Goal: Task Accomplishment & Management: Complete application form

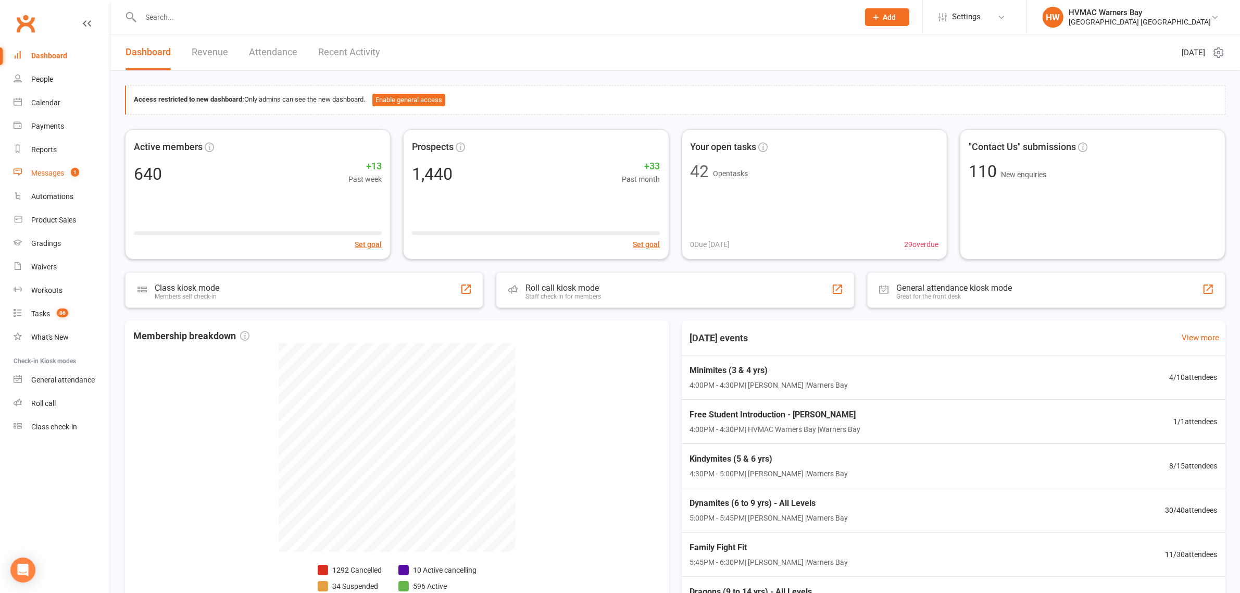
click at [51, 175] on div "Messages" at bounding box center [47, 173] width 33 height 8
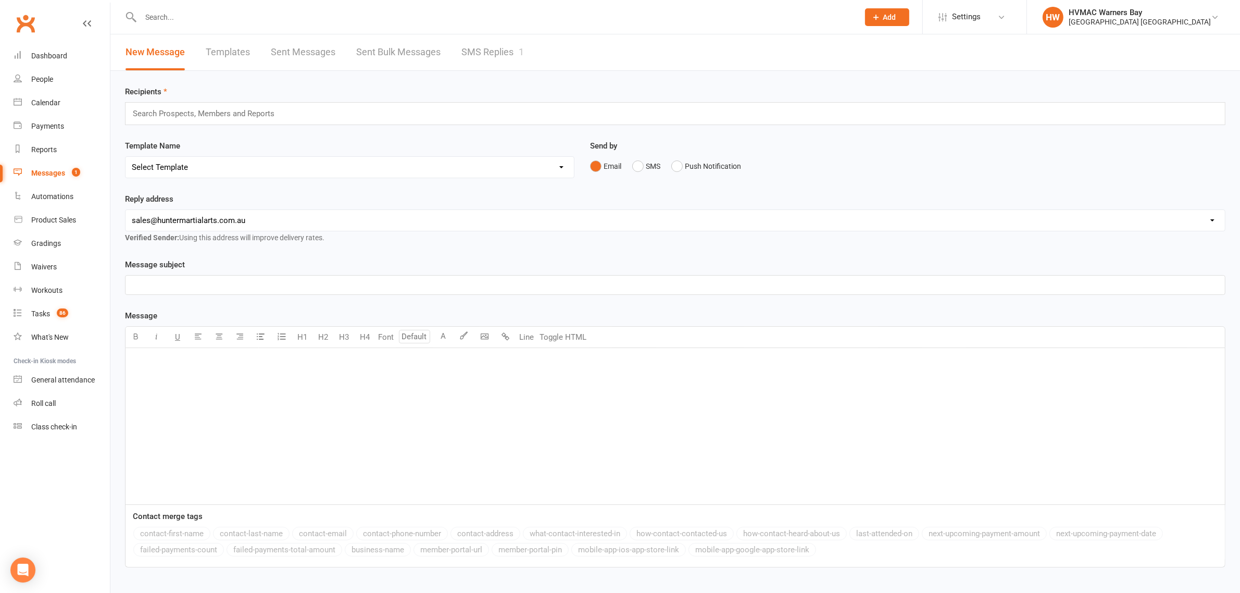
click at [475, 44] on link "SMS Replies 1" at bounding box center [492, 52] width 62 height 36
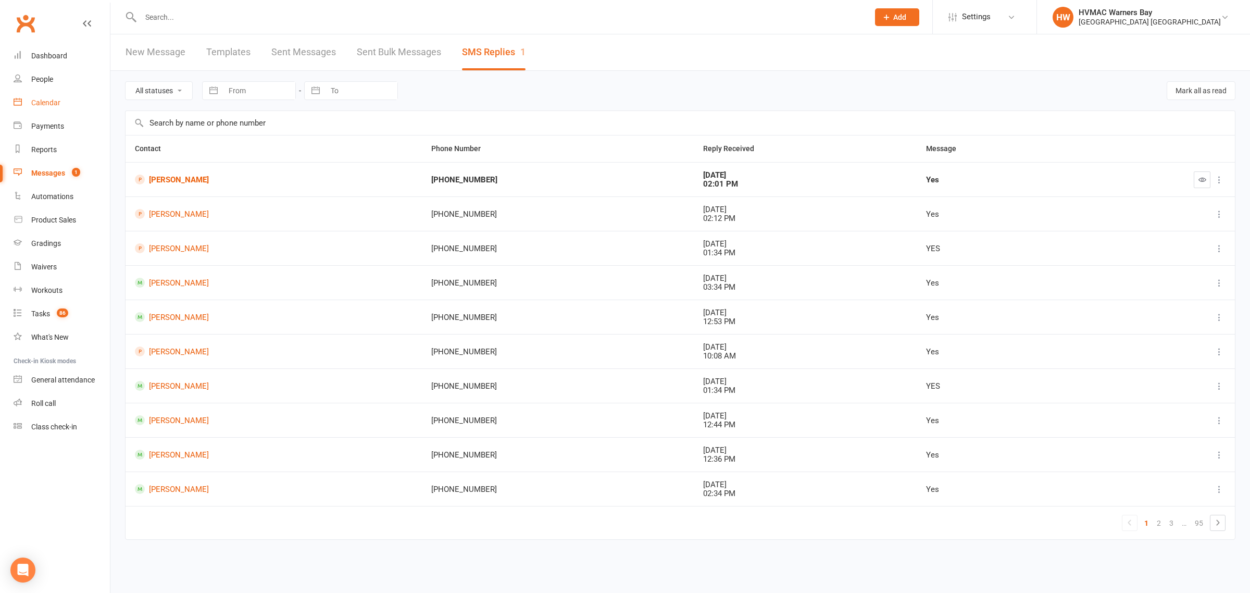
click at [46, 110] on link "Calendar" at bounding box center [62, 102] width 96 height 23
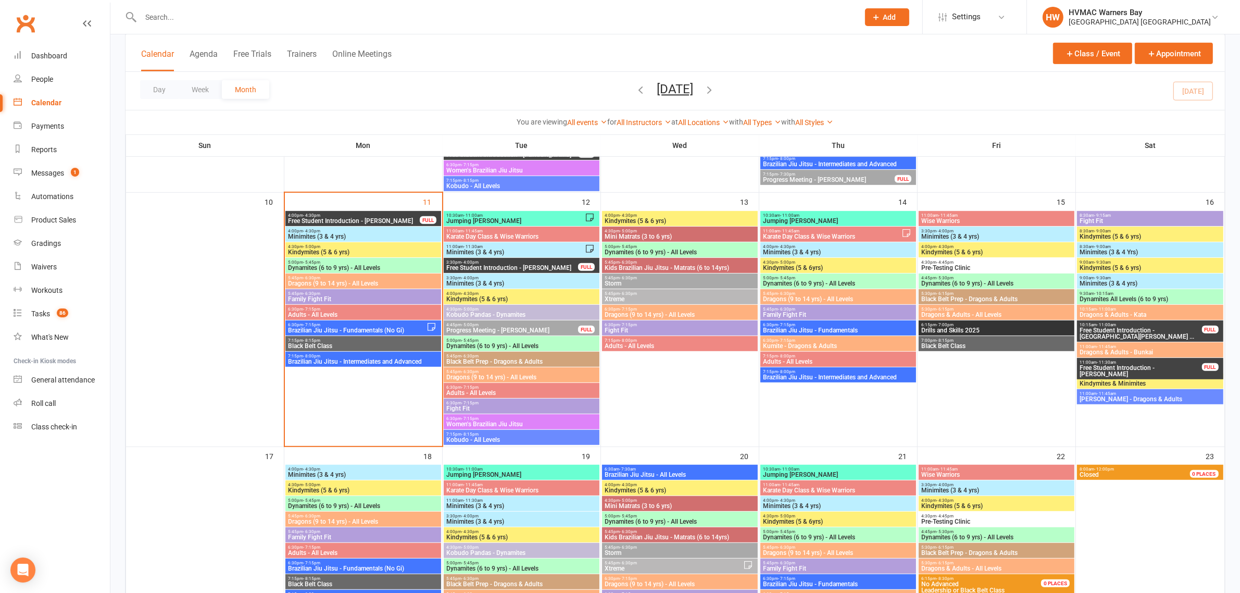
scroll to position [651, 0]
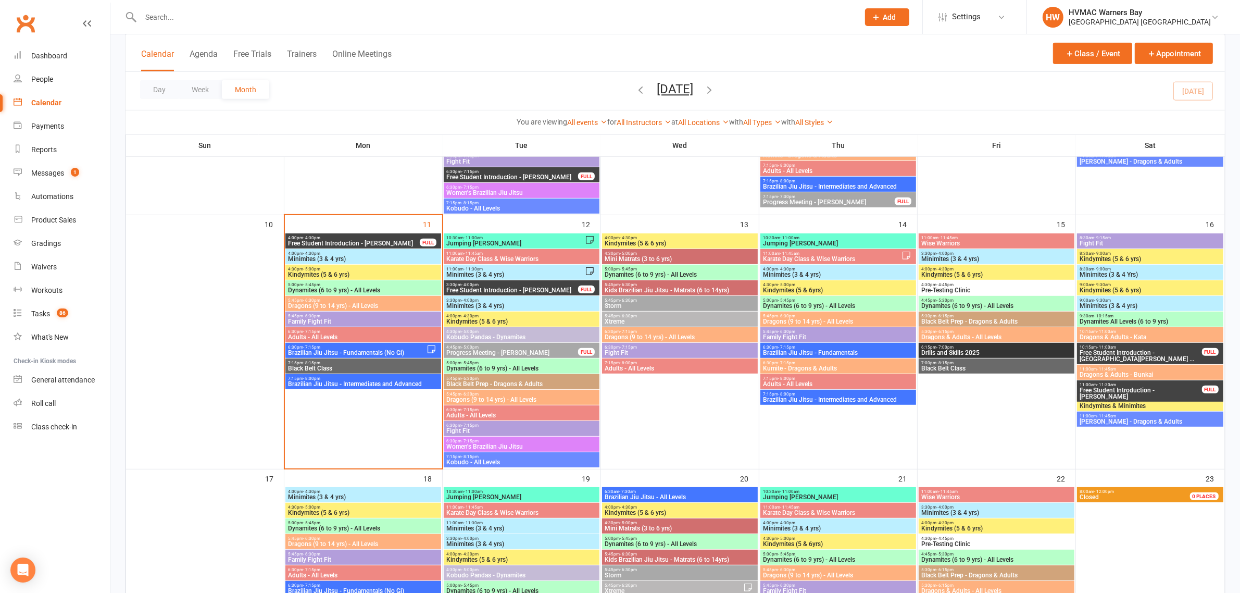
click at [337, 241] on span "Free Student Introduction - Luca Francis" at bounding box center [353, 243] width 133 height 6
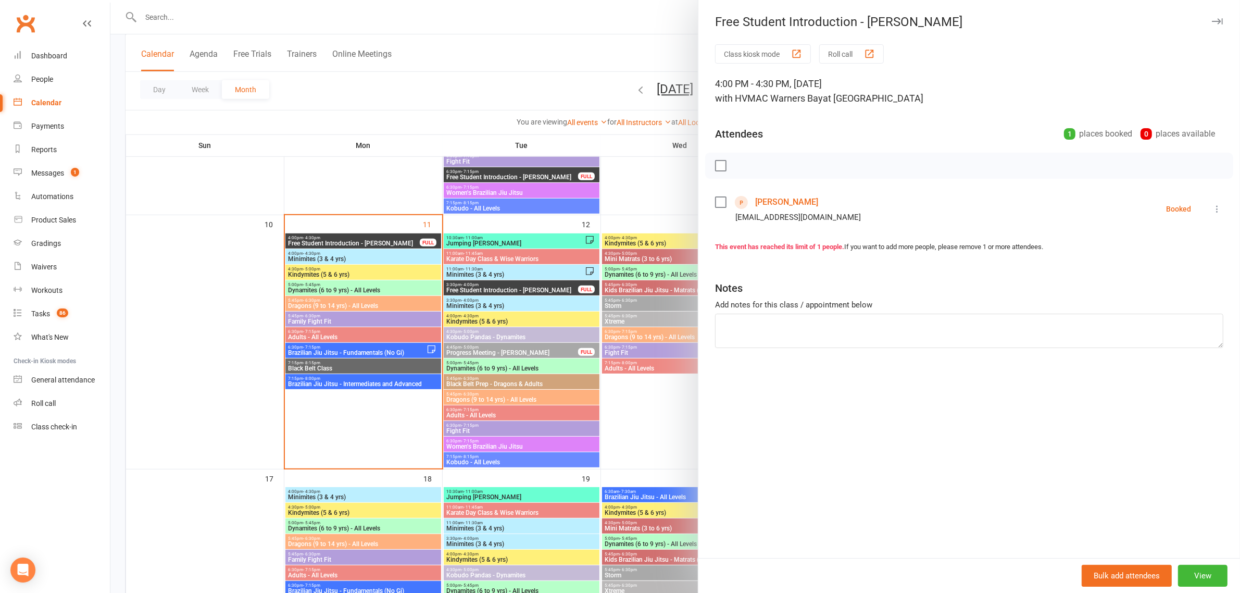
click at [390, 87] on div at bounding box center [674, 296] width 1129 height 593
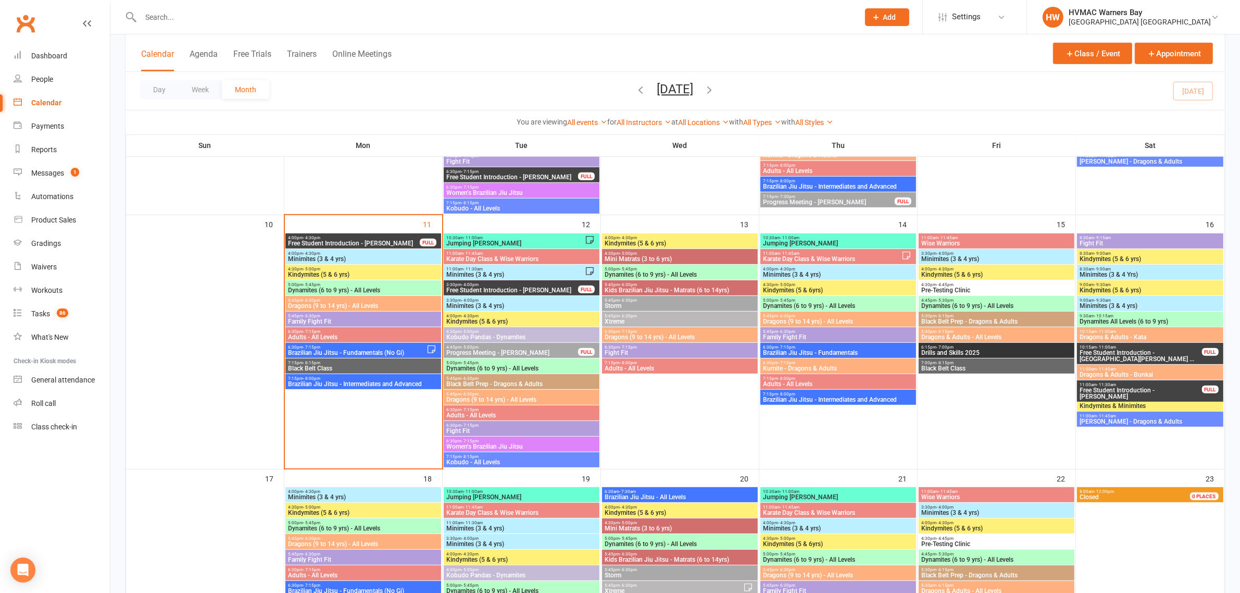
click at [555, 18] on input "text" at bounding box center [494, 17] width 714 height 15
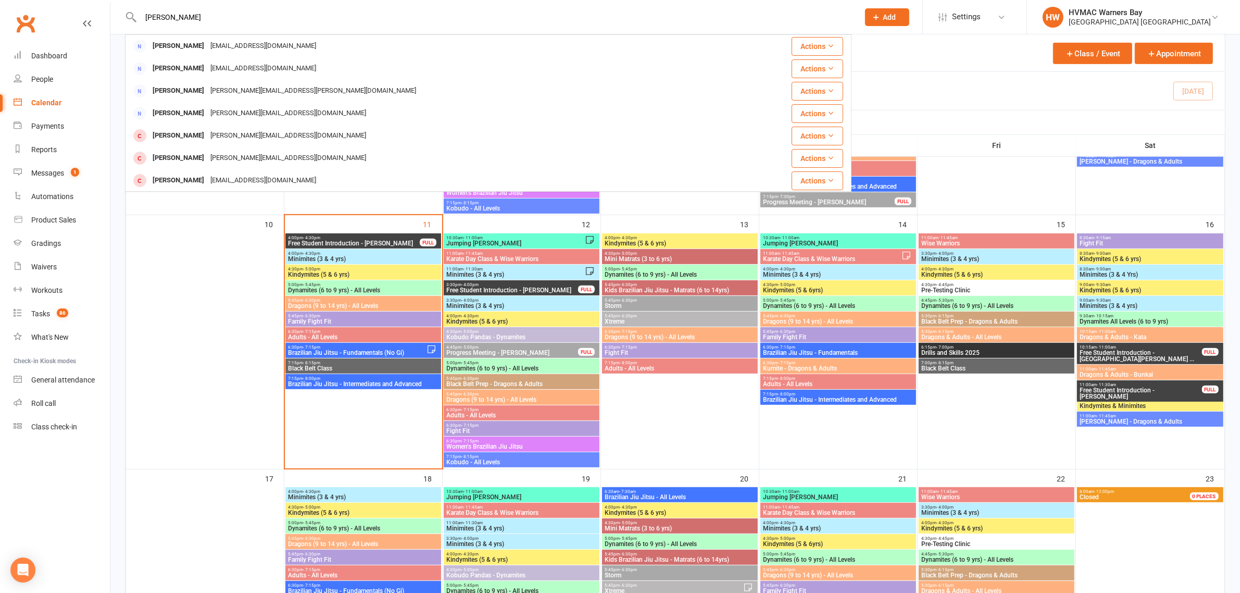
type input "emily dawson"
drag, startPoint x: 200, startPoint y: 16, endPoint x: 92, endPoint y: 15, distance: 108.3
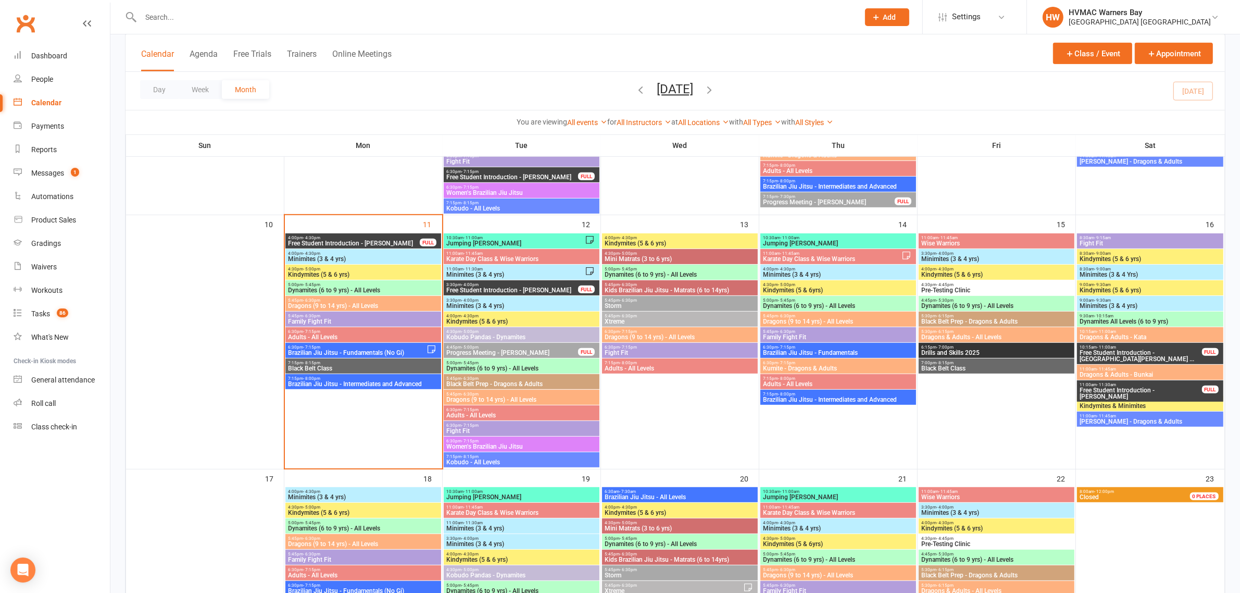
click at [895, 18] on button "Add" at bounding box center [887, 17] width 44 height 18
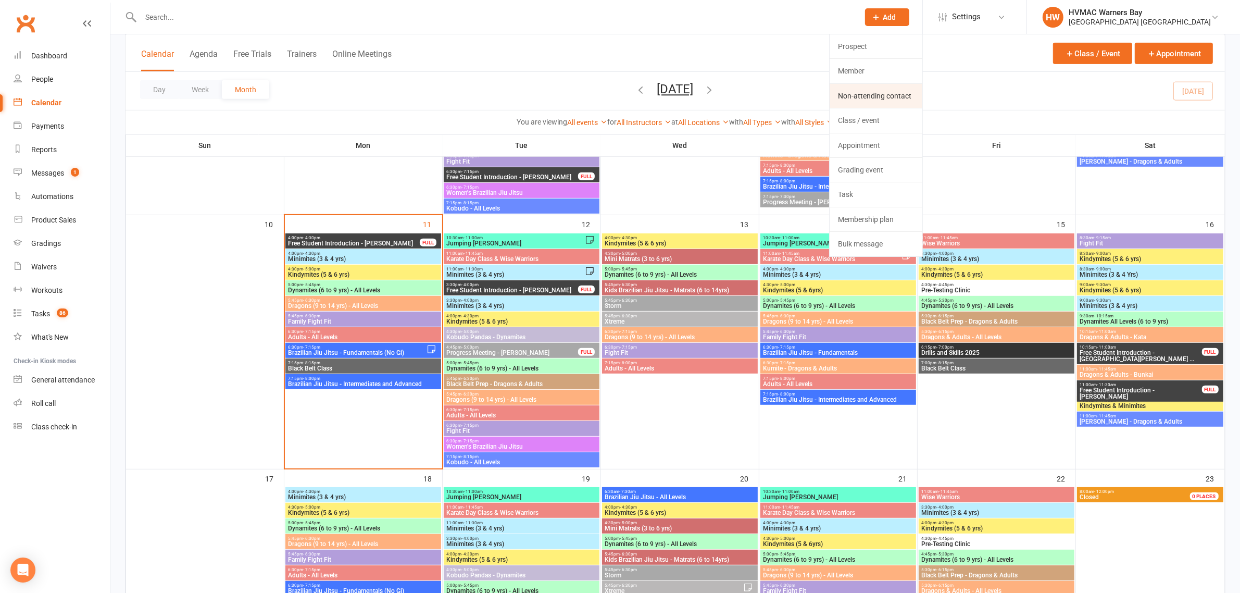
click at [876, 89] on link "Non-attending contact" at bounding box center [876, 96] width 93 height 24
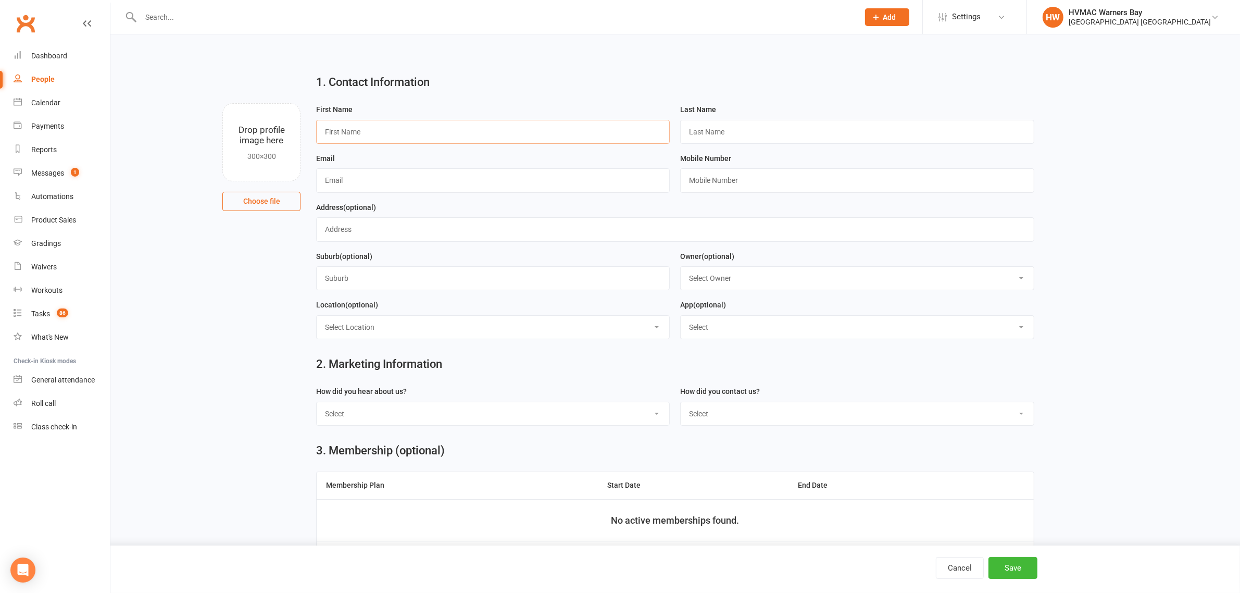
click at [488, 123] on input "text" at bounding box center [493, 132] width 354 height 24
type input "Emily"
type input "Dawson"
click at [420, 175] on input "text" at bounding box center [493, 180] width 354 height 24
paste input "emily.dawson2@outlook.com"
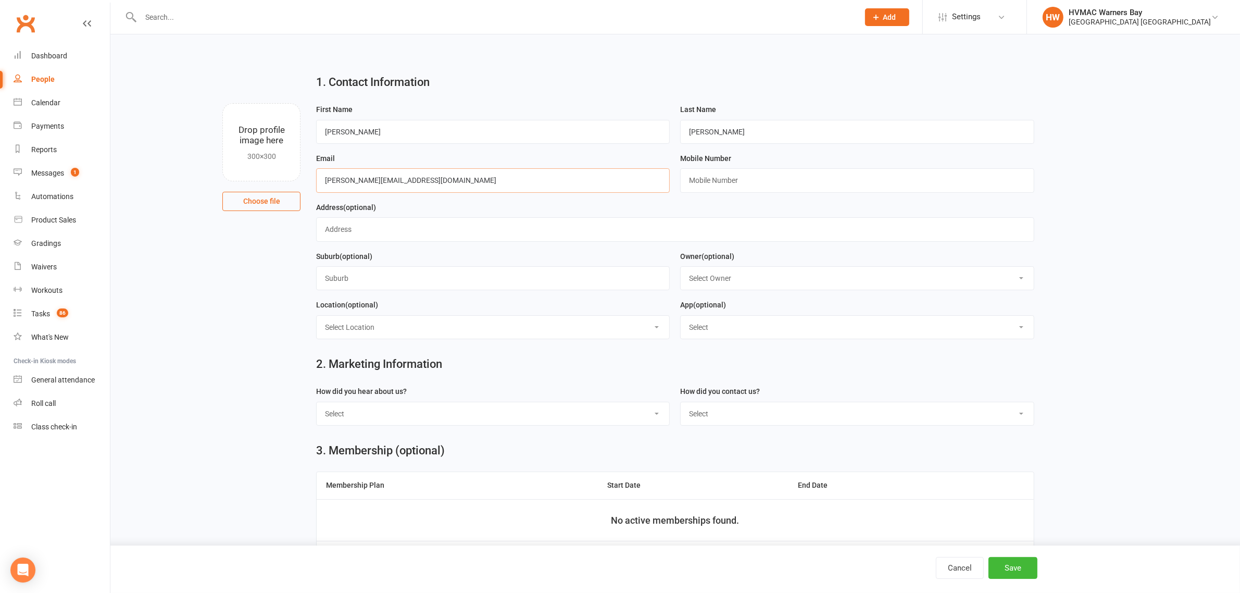
click at [337, 176] on input "emily.dawson2@outlook.com" at bounding box center [493, 180] width 354 height 24
type input "emily.dawson2@outlook.com"
click at [714, 168] on div "Mobile Number" at bounding box center [857, 172] width 354 height 41
click at [715, 175] on input "text" at bounding box center [857, 180] width 354 height 24
paste input "0407973938"
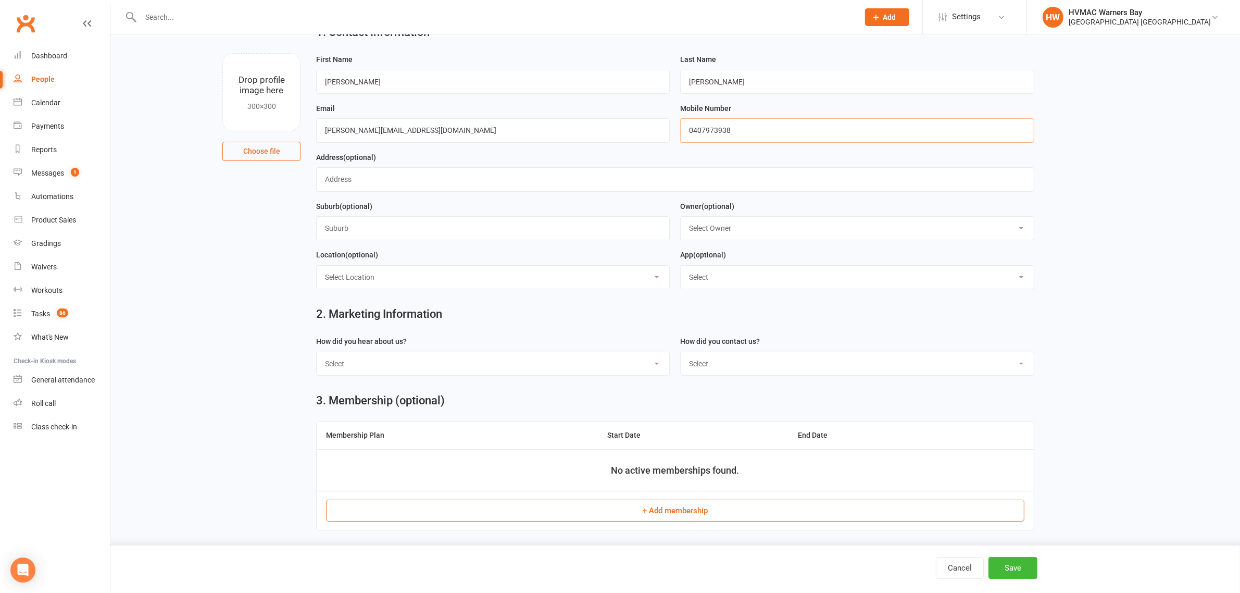
scroll to position [130, 0]
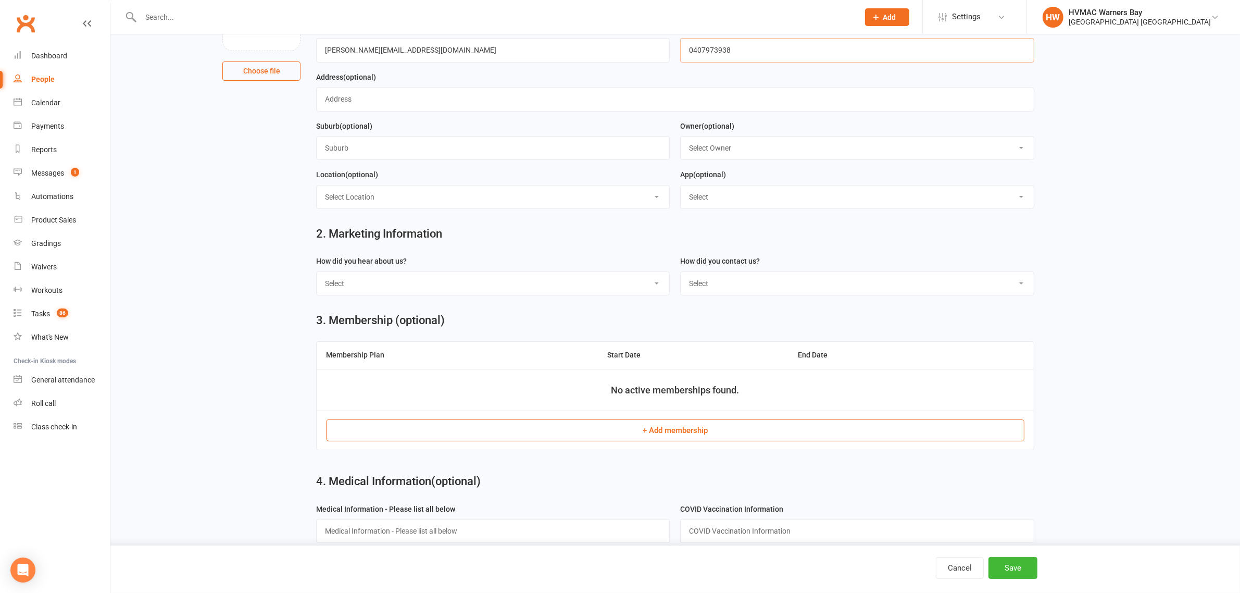
type input "0407973938"
click at [389, 279] on select "Select Internet Facebook Referral Flyer Sign Direct Mail Demo Other" at bounding box center [493, 283] width 353 height 23
select select "Internet"
click at [317, 273] on select "Select Internet Facebook Referral Flyer Sign Direct Mail Demo Other" at bounding box center [493, 283] width 353 height 23
click at [771, 287] on select "Select Phone Email In-Facility" at bounding box center [857, 283] width 353 height 23
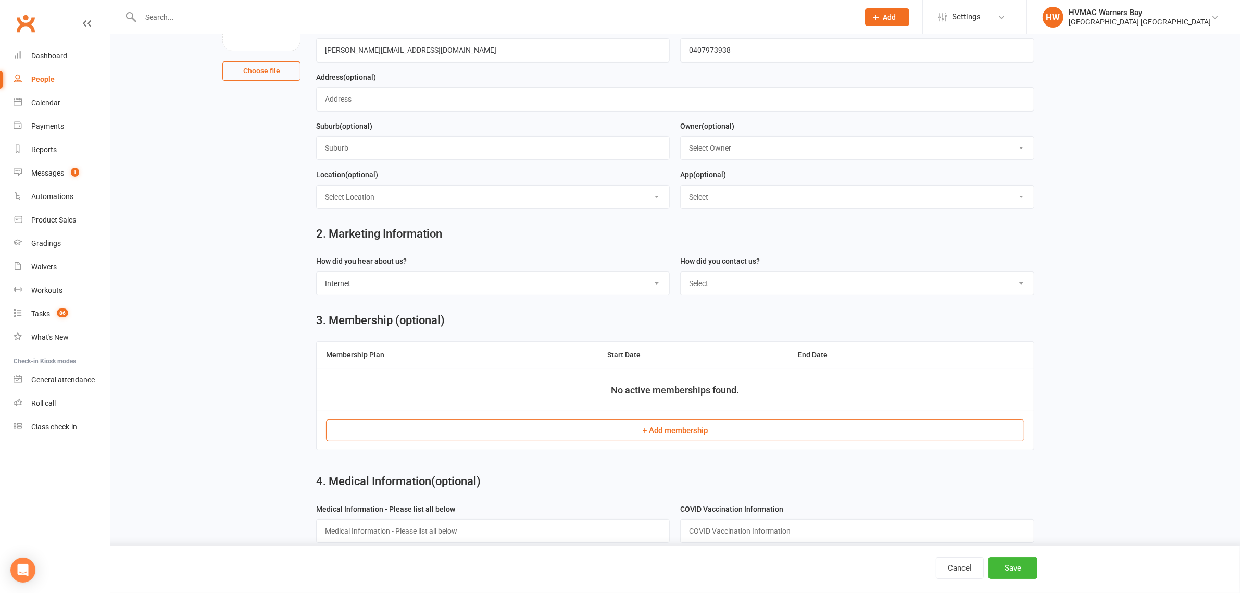
select select "Email"
click at [681, 273] on select "Select Phone Email In-Facility" at bounding box center [857, 283] width 353 height 23
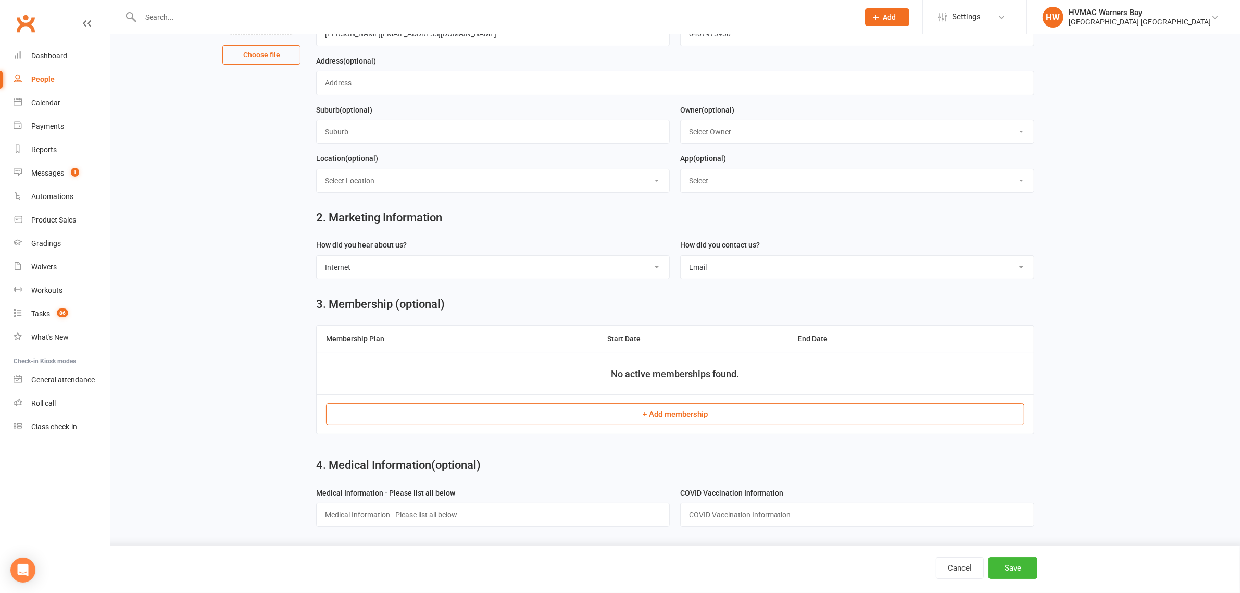
scroll to position [149, 0]
click at [1019, 571] on button "Save" at bounding box center [1012, 568] width 49 height 22
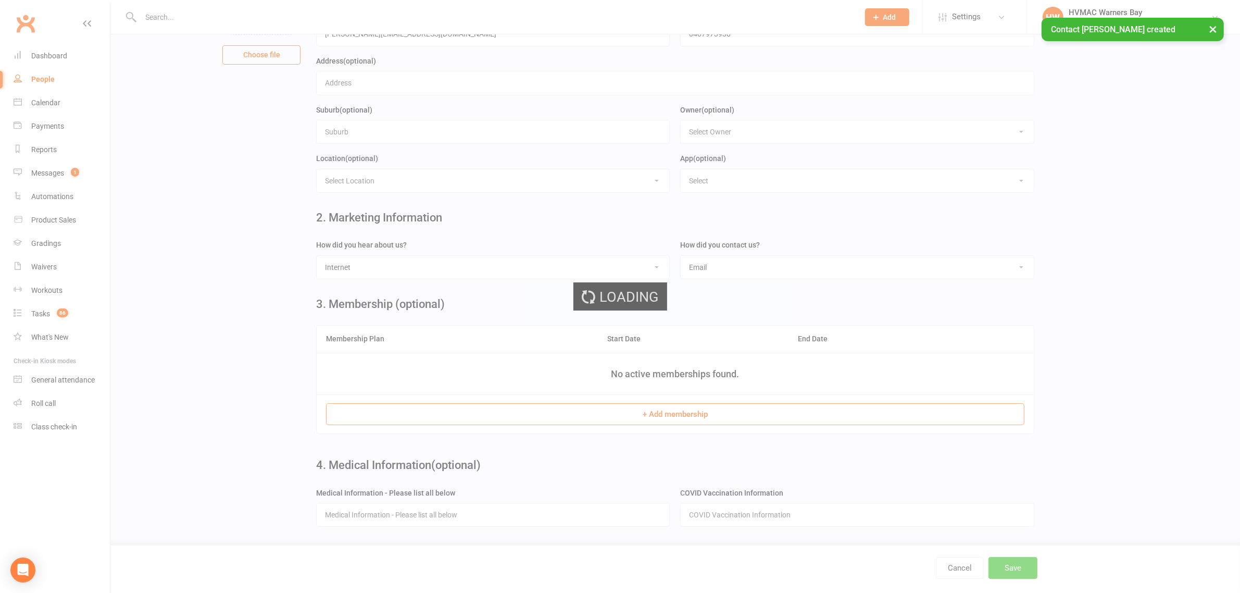
scroll to position [0, 0]
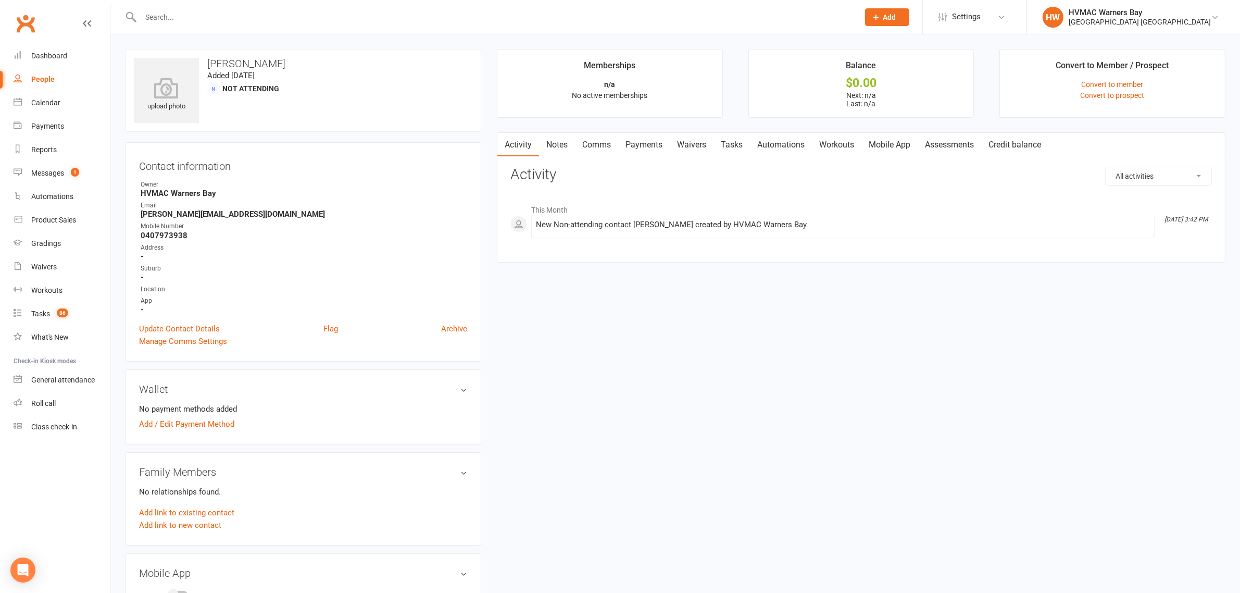
click at [584, 343] on div "upload photo Emily Dawson Added 11 August, 2025 Not Attending Contact informati…" at bounding box center [675, 509] width 1116 height 921
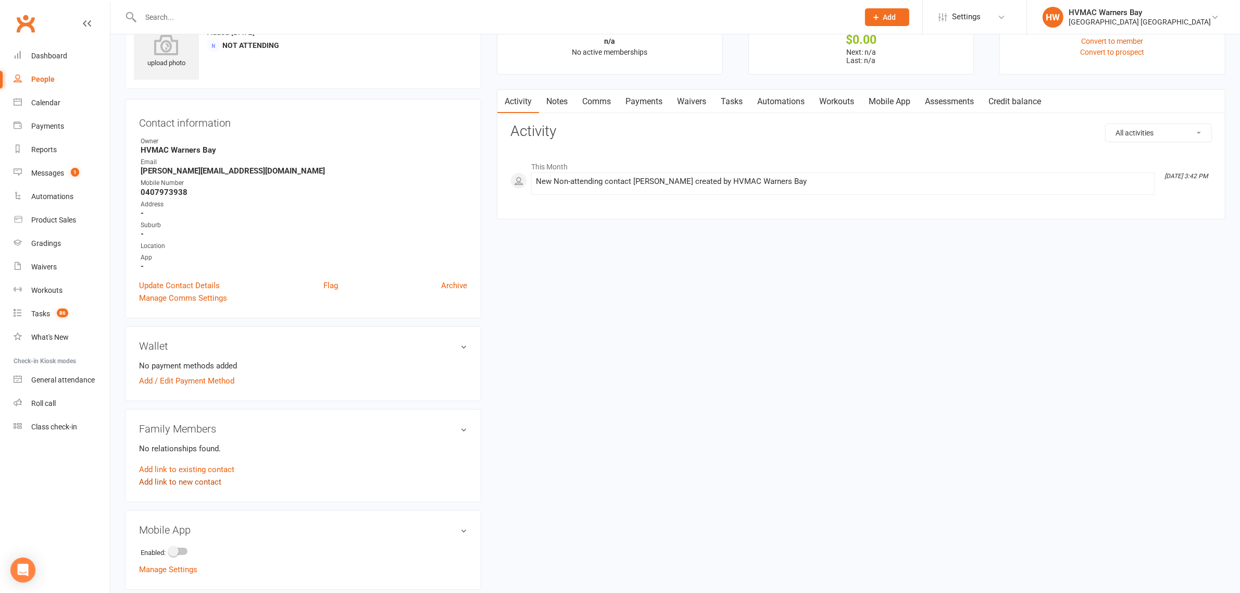
scroll to position [65, 0]
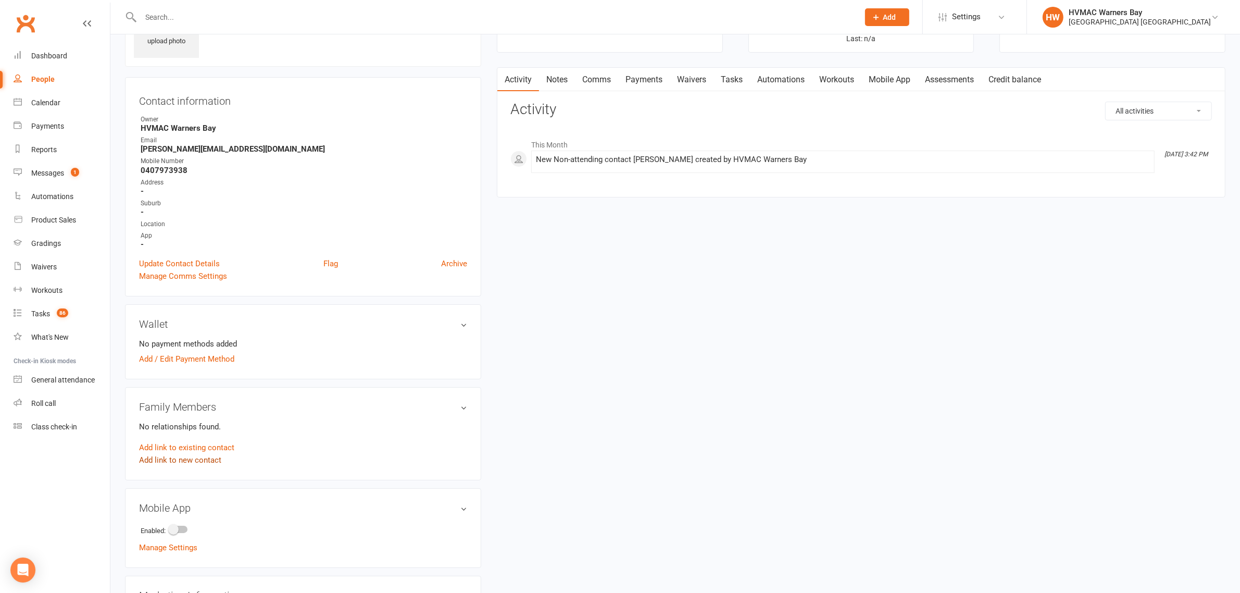
click at [195, 461] on link "Add link to new contact" at bounding box center [180, 460] width 82 height 12
click at [204, 446] on button "Member" at bounding box center [192, 449] width 66 height 16
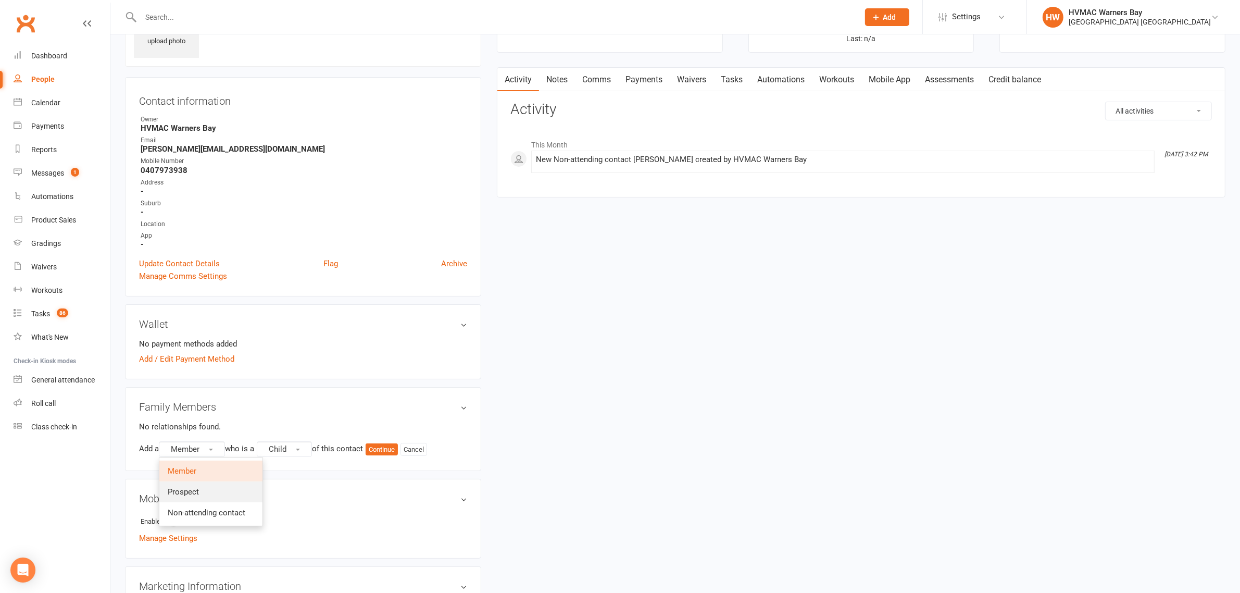
click at [207, 487] on link "Prospect" at bounding box center [210, 491] width 103 height 21
click at [386, 450] on button "Continue" at bounding box center [384, 449] width 32 height 12
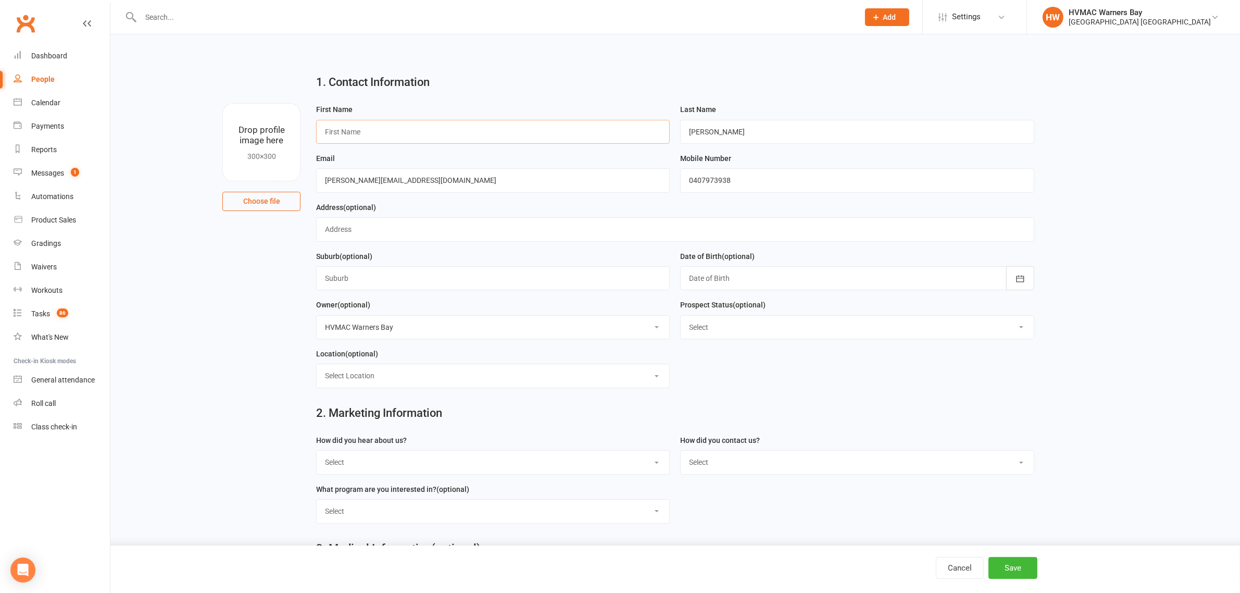
click at [425, 135] on input "text" at bounding box center [493, 132] width 354 height 24
type input "Rocky"
drag, startPoint x: 715, startPoint y: 134, endPoint x: 647, endPoint y: 137, distance: 67.7
click at [647, 137] on form "First Name Rocky Last Name Dawson Email emily.dawson2@outlook.com Mobile Number…" at bounding box center [675, 249] width 729 height 293
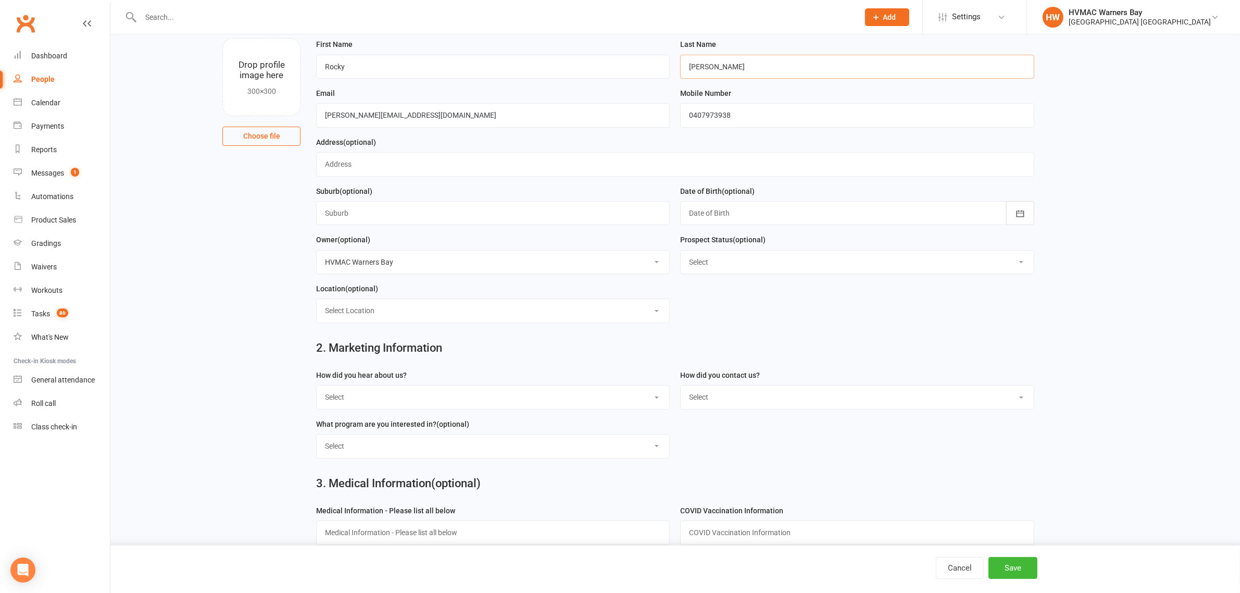
scroll to position [130, 0]
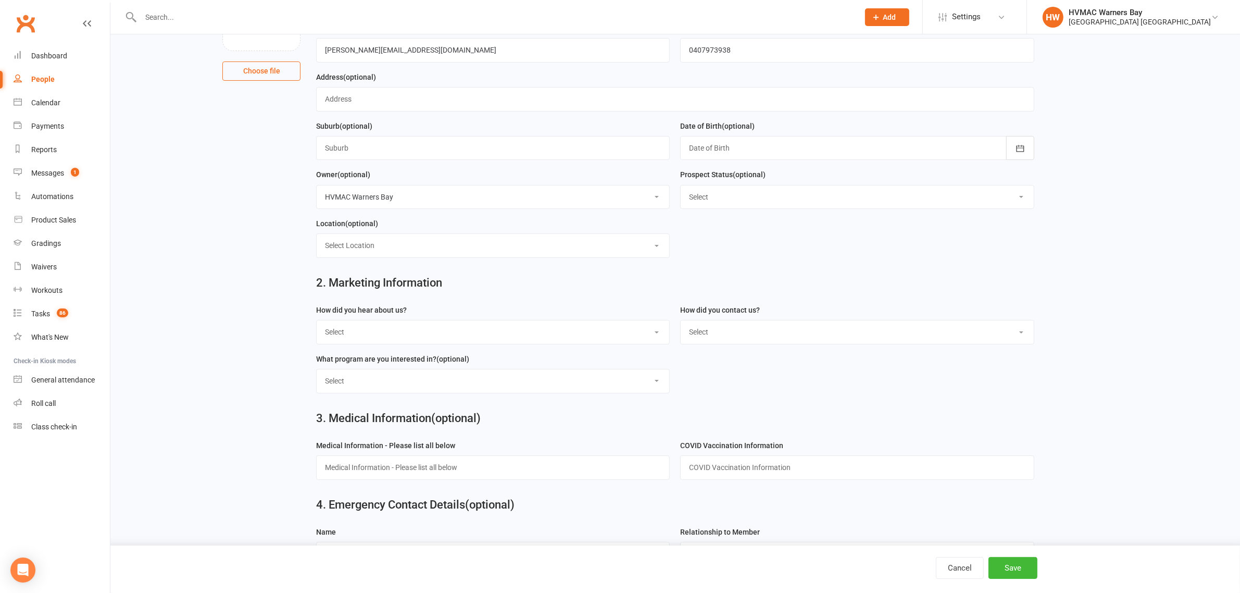
type input "Wagner"
click at [368, 327] on select "Select Internet Facebook Referral Flyer Sign Direct Mail Demo Other" at bounding box center [493, 331] width 353 height 23
select select "Internet"
click at [317, 323] on select "Select Internet Facebook Referral Flyer Sign Direct Mail Demo Other" at bounding box center [493, 331] width 353 height 23
click at [802, 329] on select "Select Phone Email In-Facility" at bounding box center [857, 331] width 353 height 23
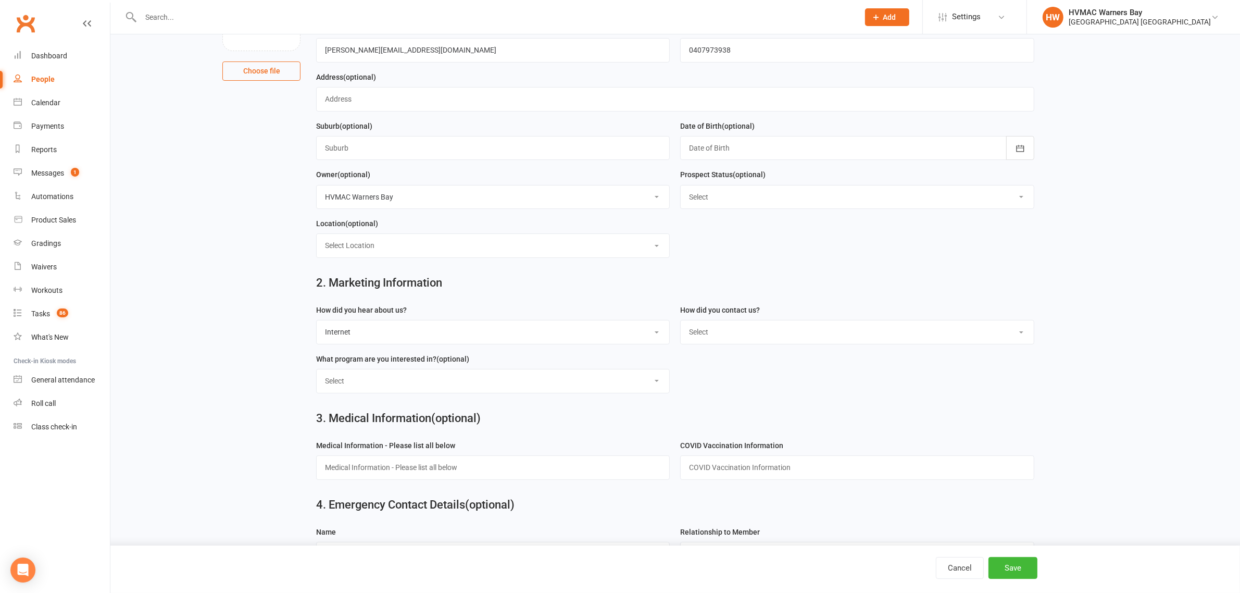
select select "Email"
click at [681, 323] on select "Select Phone Email In-Facility" at bounding box center [857, 331] width 353 height 23
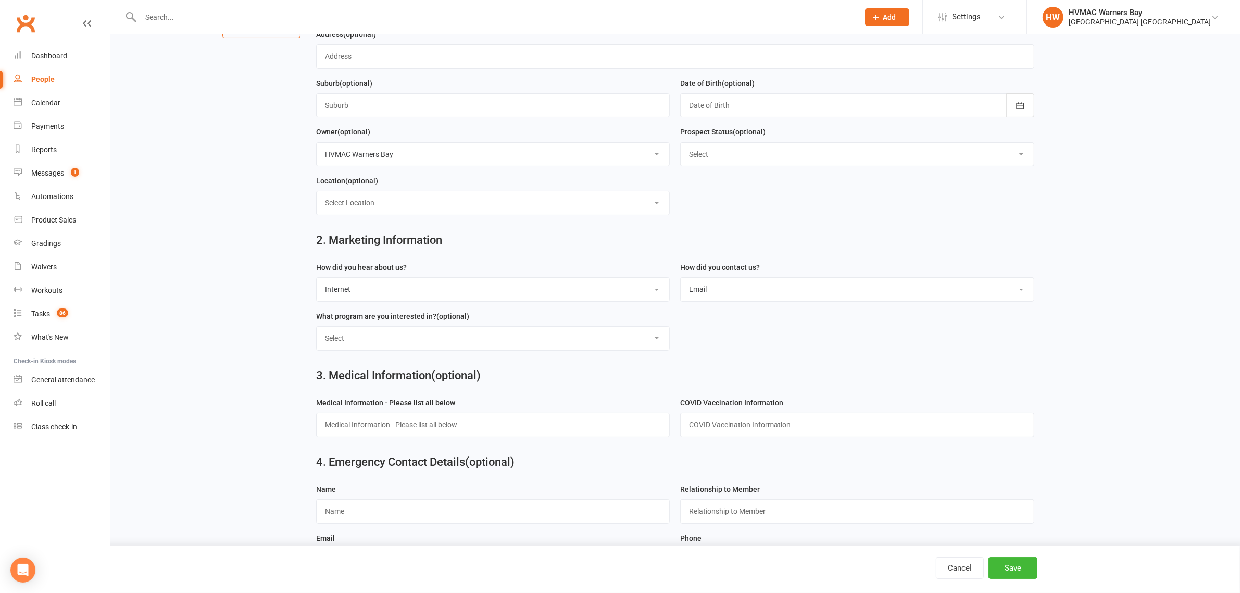
scroll to position [195, 0]
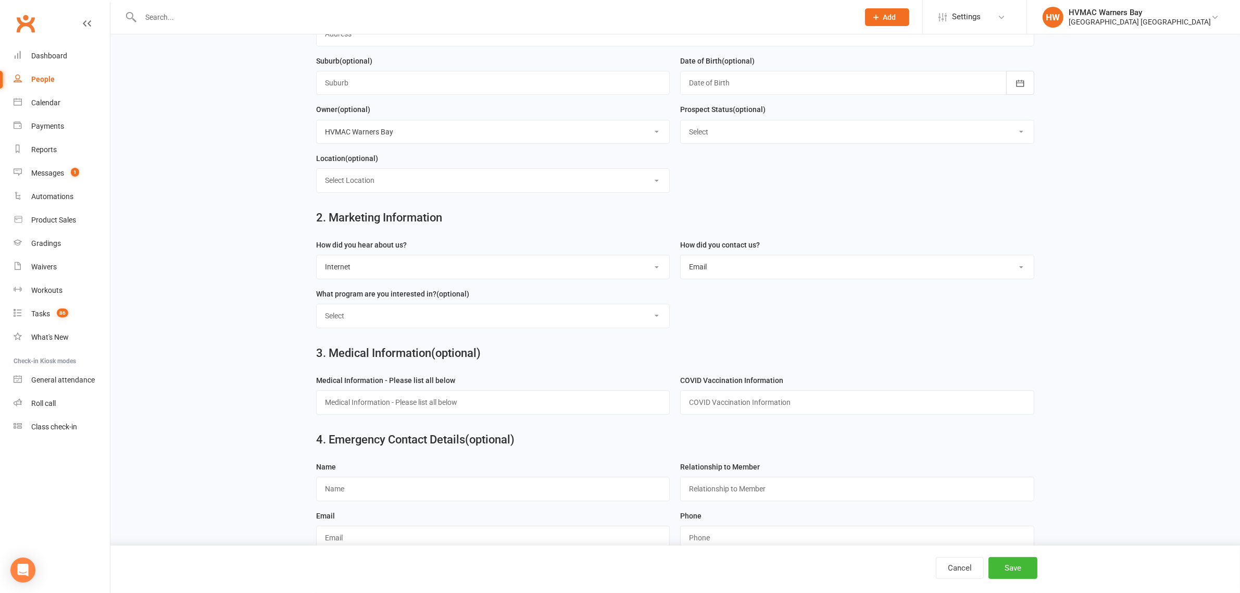
click at [410, 315] on select "Select Kids Karate Adults Karate Kids Brazilian Jiu Jitsu Adults Brazilian Jiu …" at bounding box center [493, 315] width 353 height 23
select select "Kids Karate"
click at [317, 307] on select "Select Kids Karate Adults Karate Kids Brazilian Jiu Jitsu Adults Brazilian Jiu …" at bounding box center [493, 315] width 353 height 23
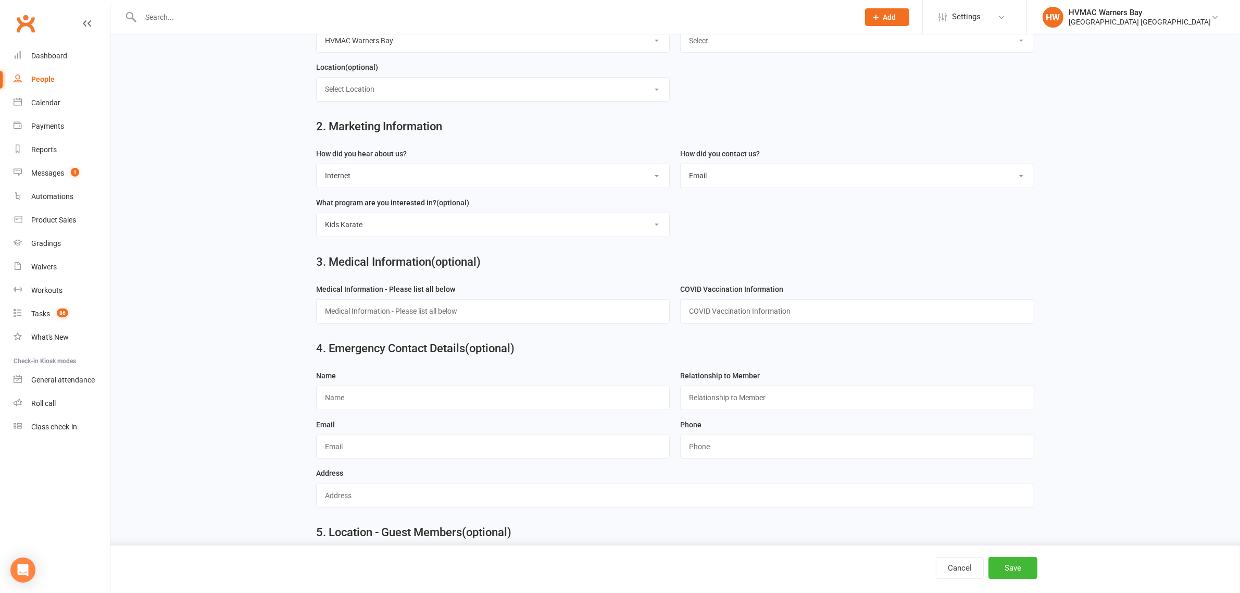
scroll to position [325, 0]
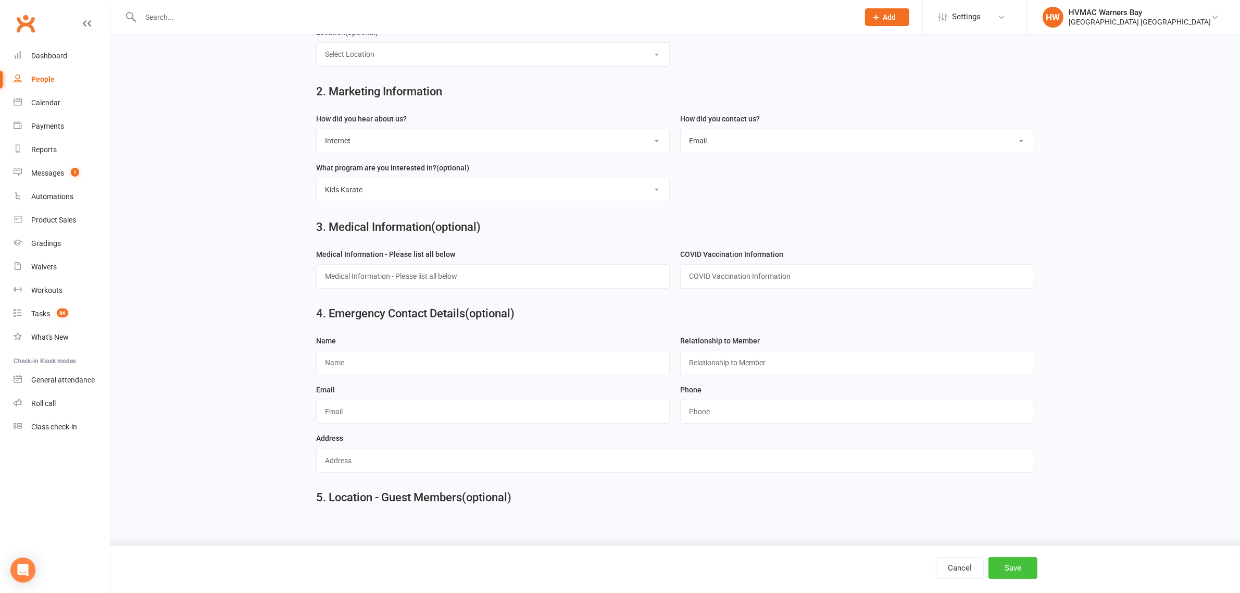
click at [1019, 562] on button "Save" at bounding box center [1012, 568] width 49 height 22
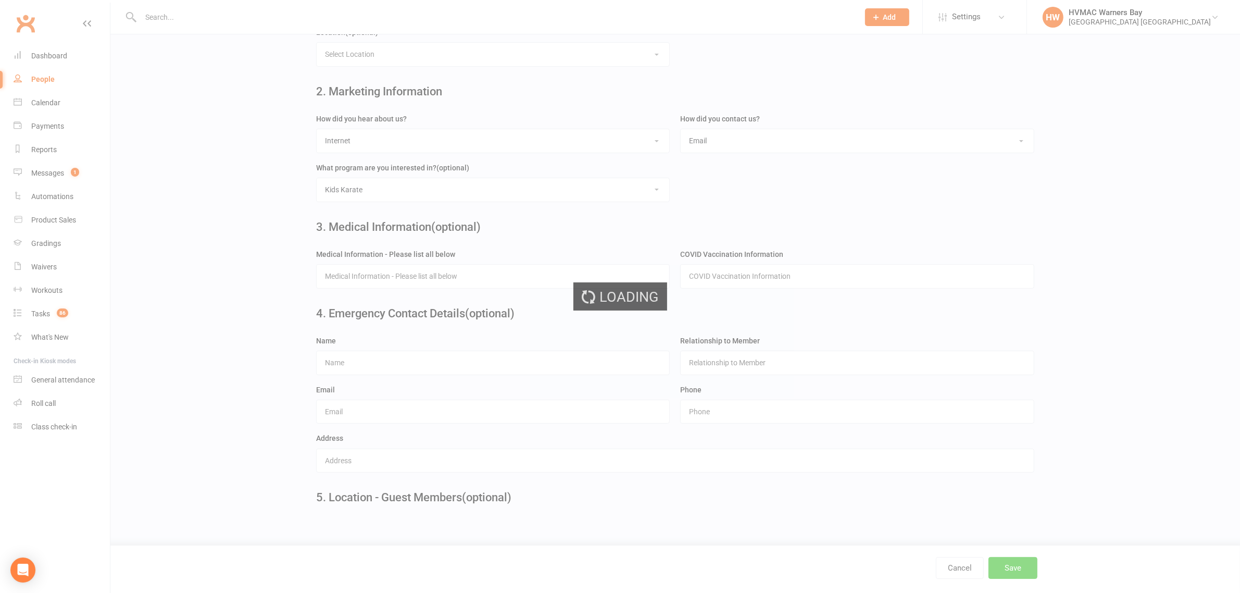
scroll to position [0, 0]
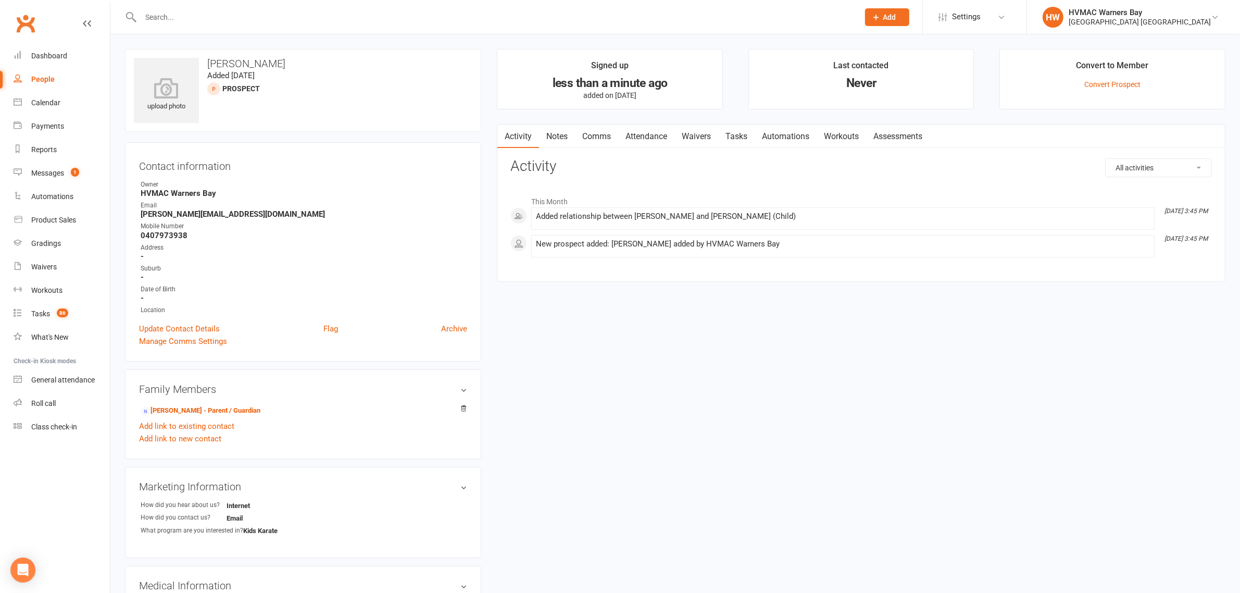
click at [561, 144] on link "Notes" at bounding box center [557, 136] width 36 height 24
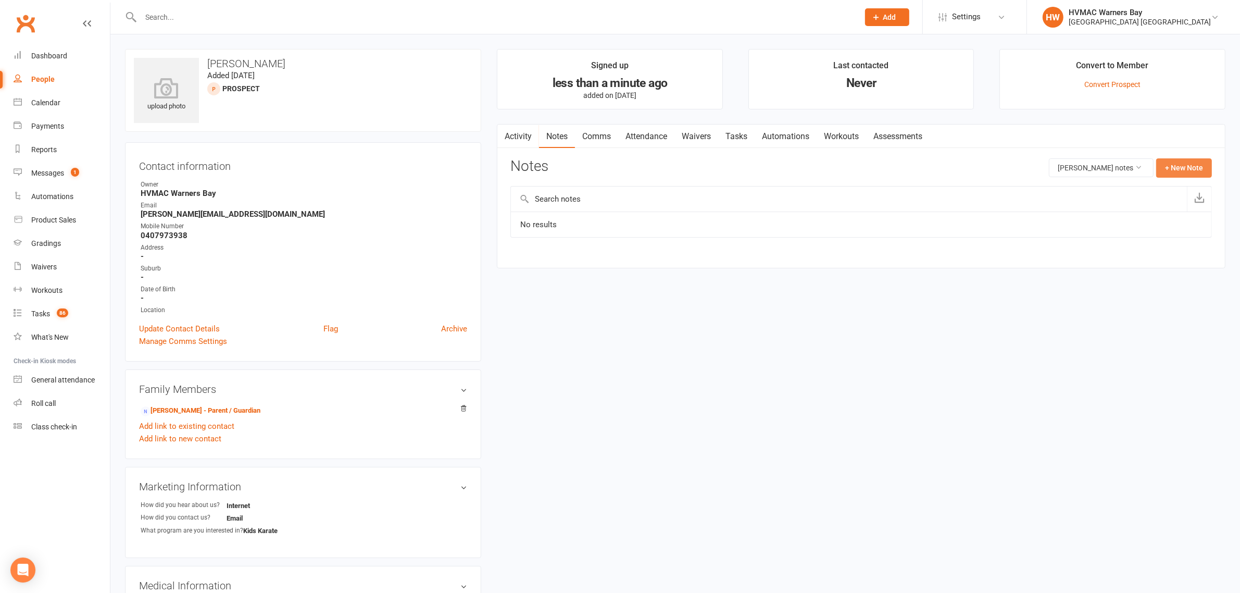
click at [1203, 171] on button "+ New Note" at bounding box center [1184, 167] width 56 height 19
click at [548, 214] on input "text" at bounding box center [860, 210] width 701 height 22
type input "Enquiry"
click at [584, 248] on div "Body" at bounding box center [860, 261] width 701 height 51
click at [585, 261] on textarea at bounding box center [860, 270] width 701 height 34
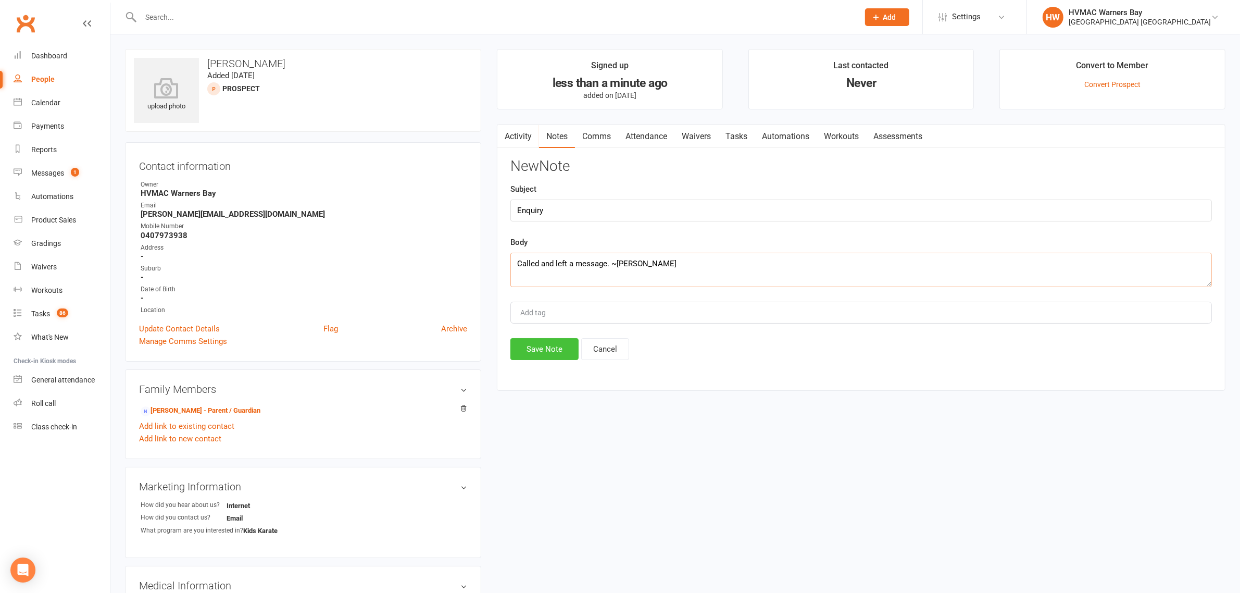
type textarea "Called and left a message. ~Christina"
click at [555, 350] on button "Save Note" at bounding box center [544, 349] width 68 height 22
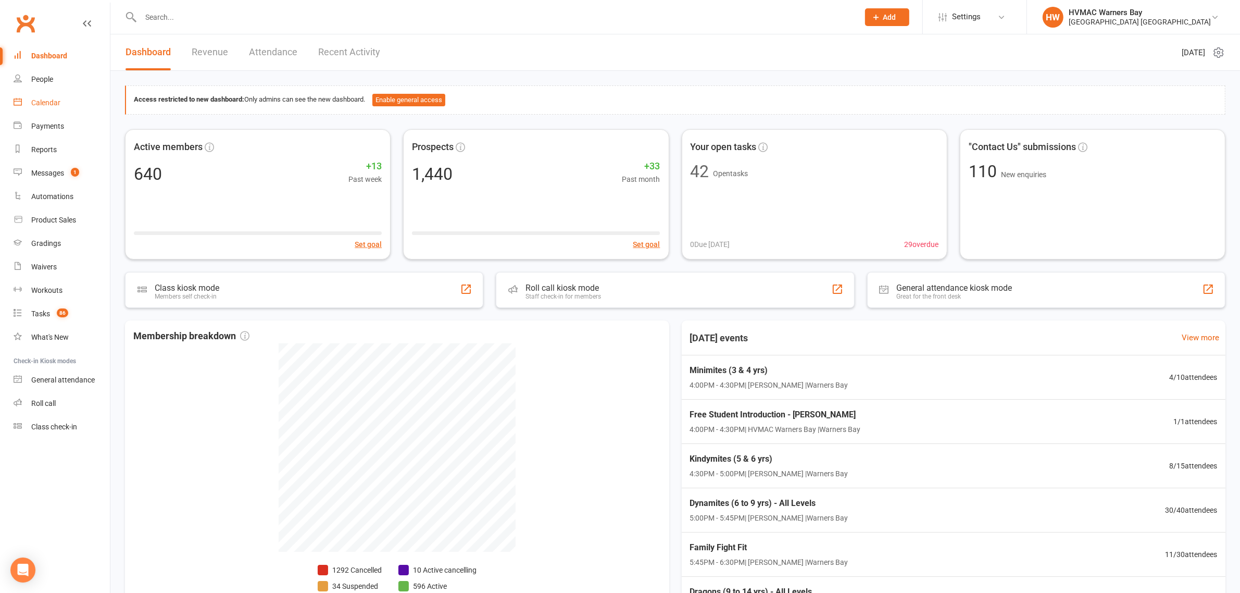
click at [50, 106] on div "Calendar" at bounding box center [45, 102] width 29 height 8
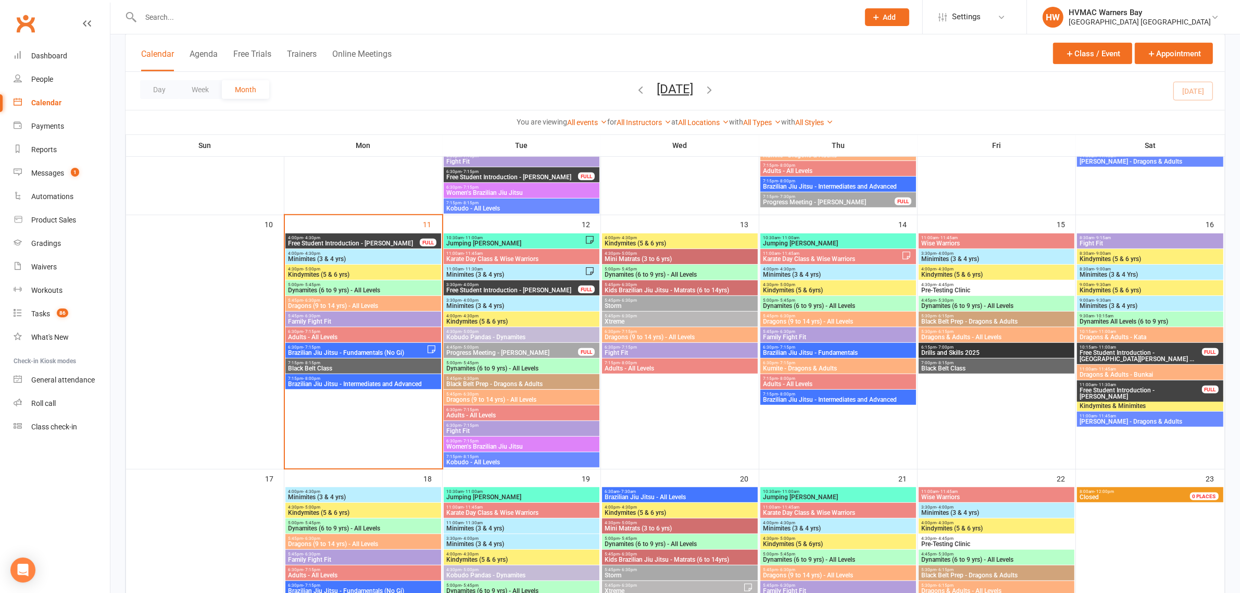
scroll to position [846, 0]
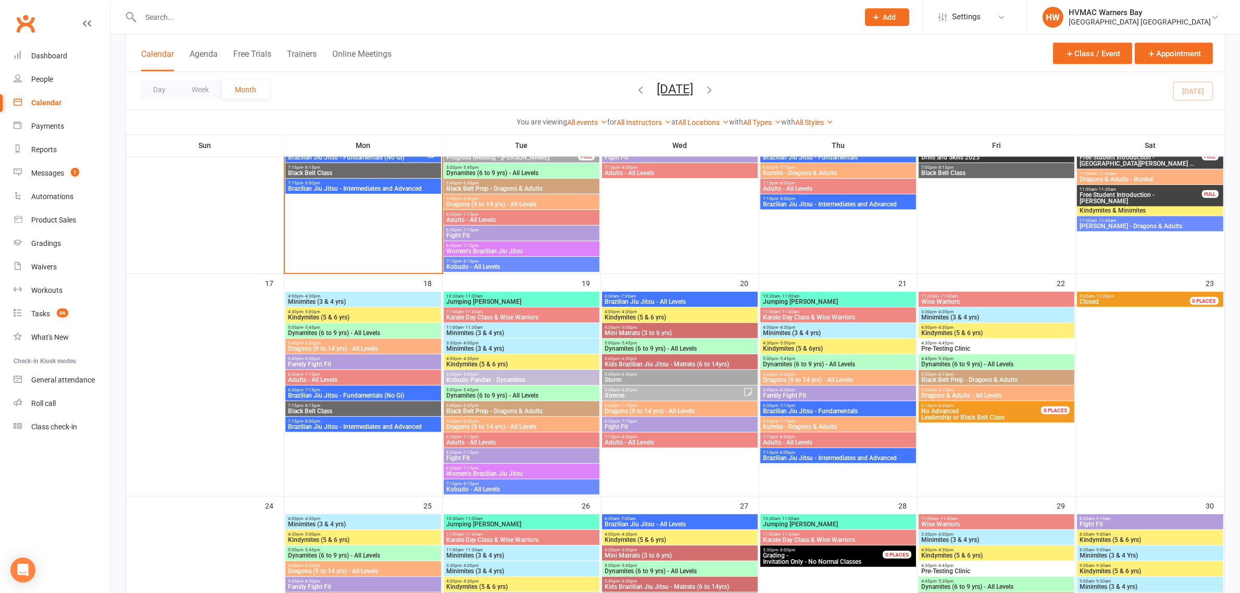
click at [980, 391] on span "5:30pm - 6:15pm" at bounding box center [997, 389] width 152 height 5
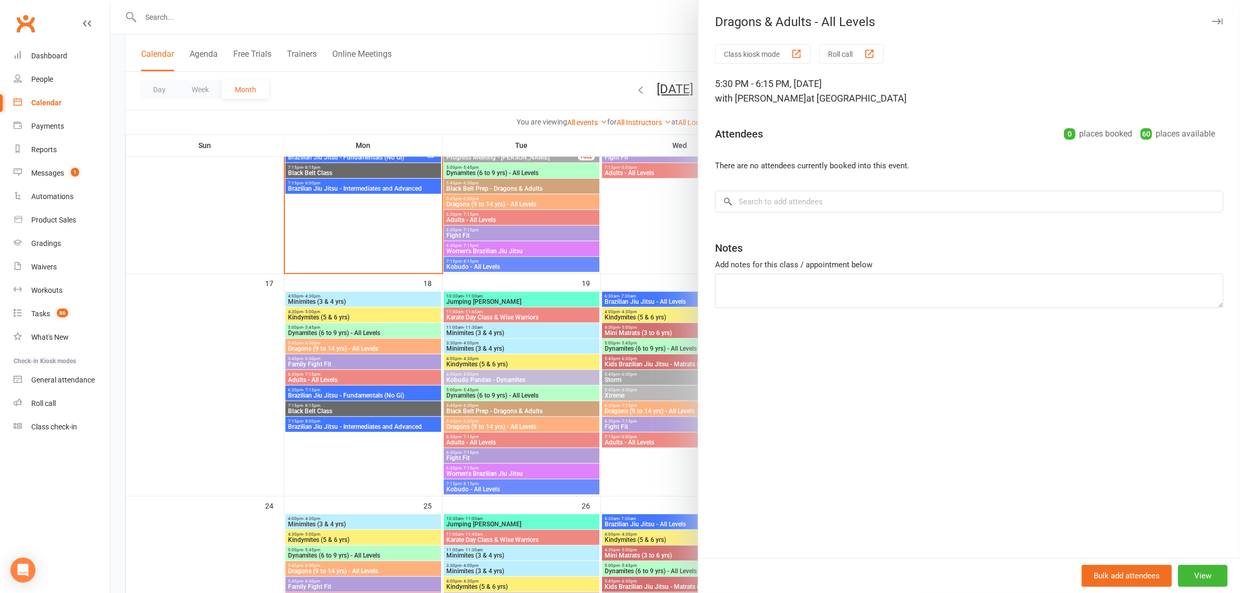
click at [613, 227] on div at bounding box center [674, 296] width 1129 height 593
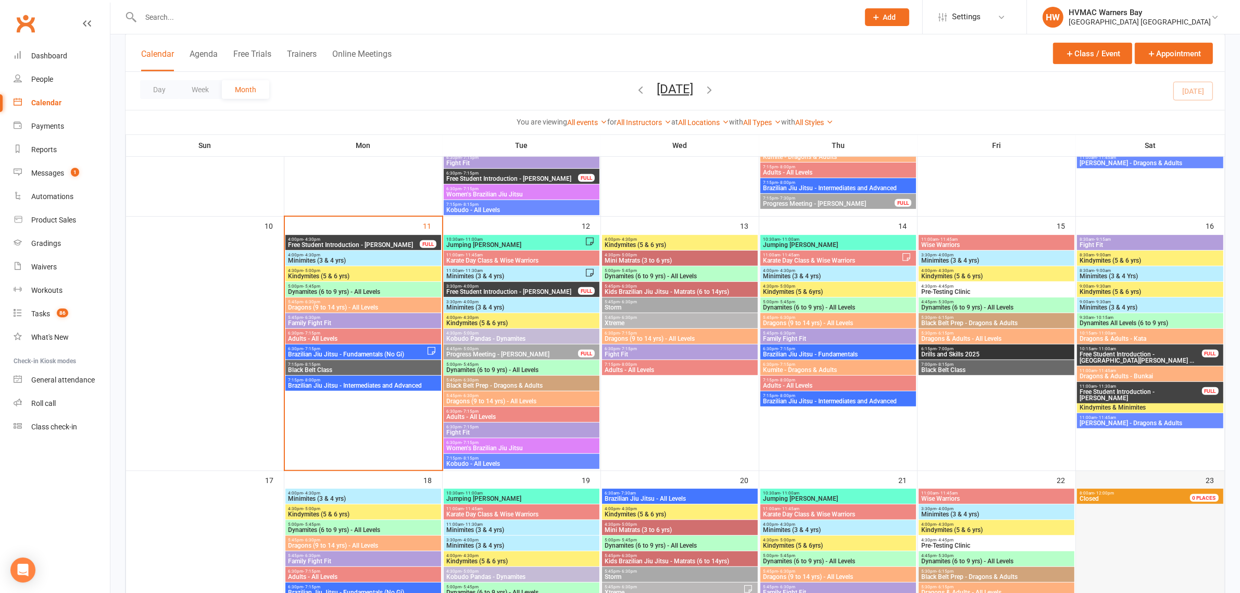
scroll to position [651, 0]
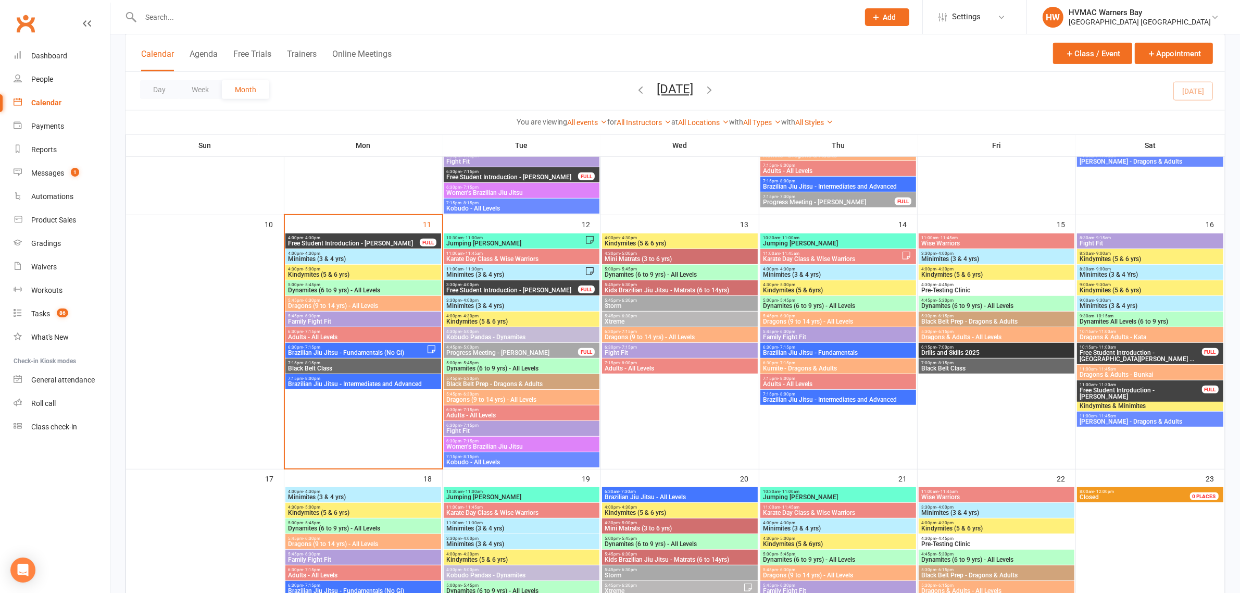
click at [359, 256] on span "Minimites (3 & 4 yrs)" at bounding box center [363, 259] width 152 height 6
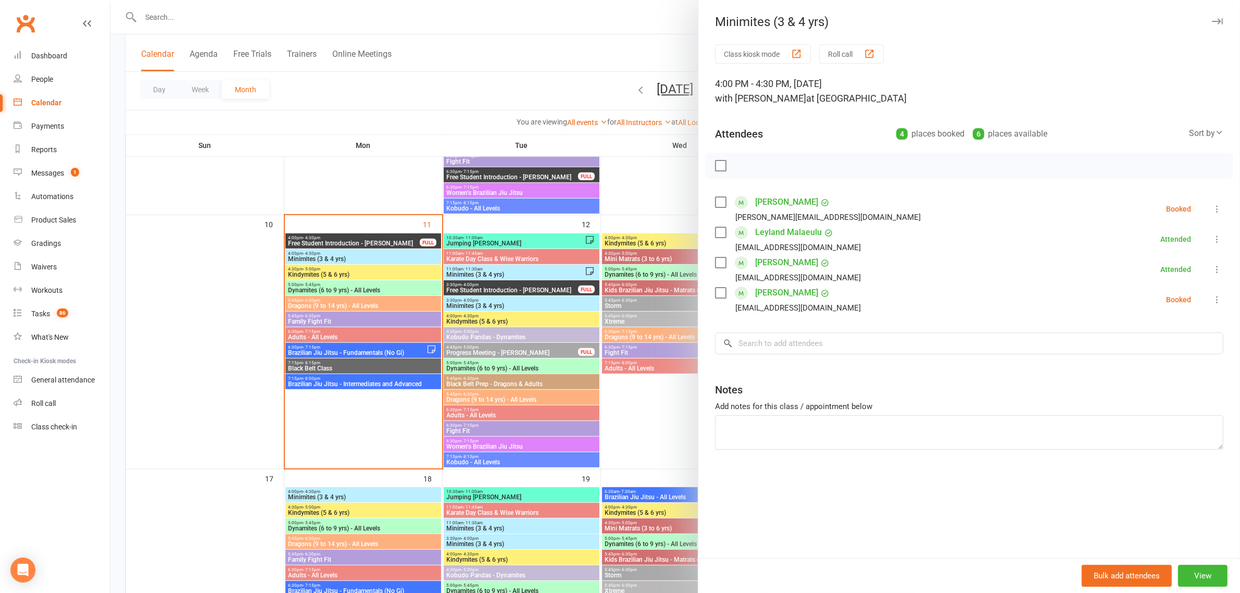
click at [345, 258] on div at bounding box center [674, 296] width 1129 height 593
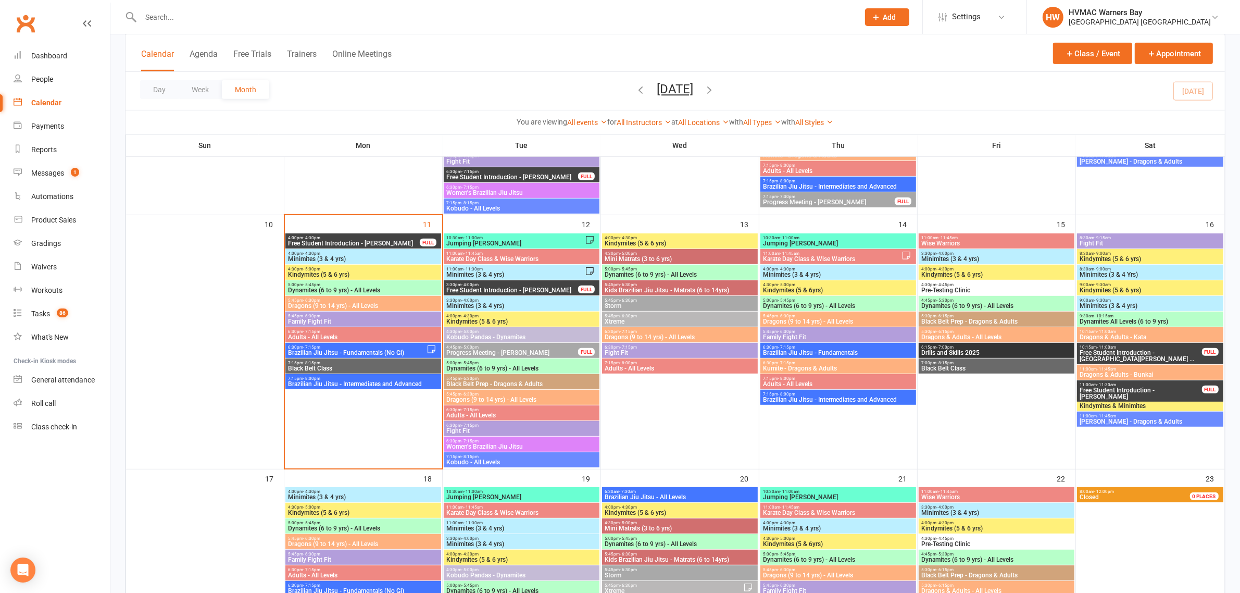
click at [343, 276] on span "Kindymites (5 & 6 yrs)" at bounding box center [363, 274] width 152 height 6
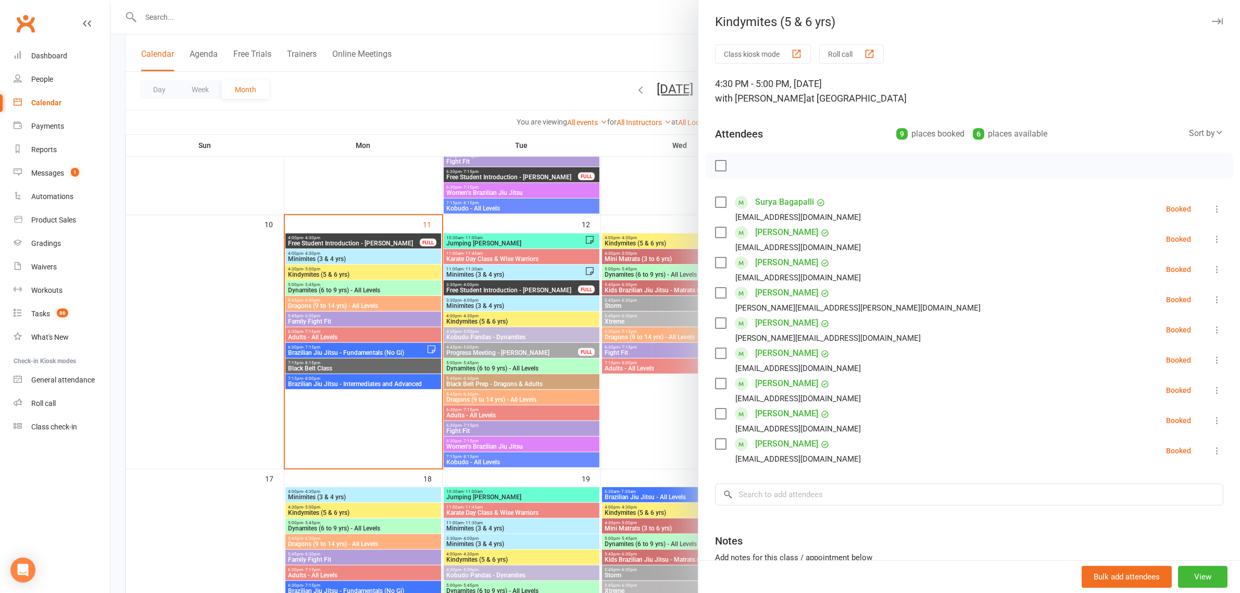
click at [360, 102] on div at bounding box center [674, 296] width 1129 height 593
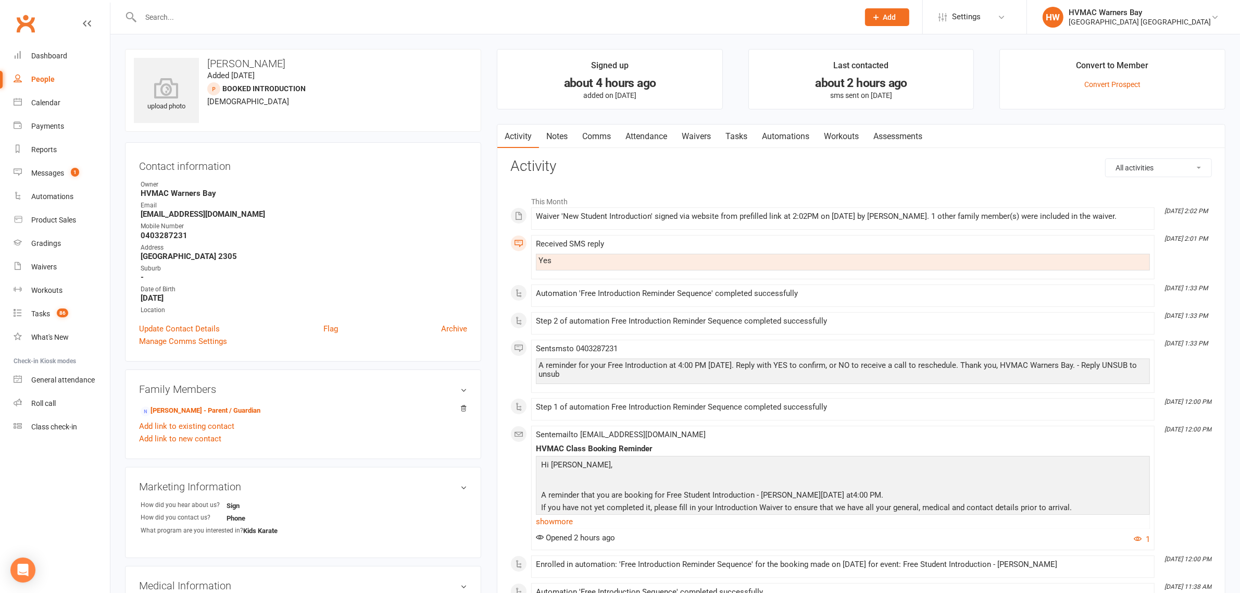
click at [688, 133] on link "Waivers" at bounding box center [696, 136] width 44 height 24
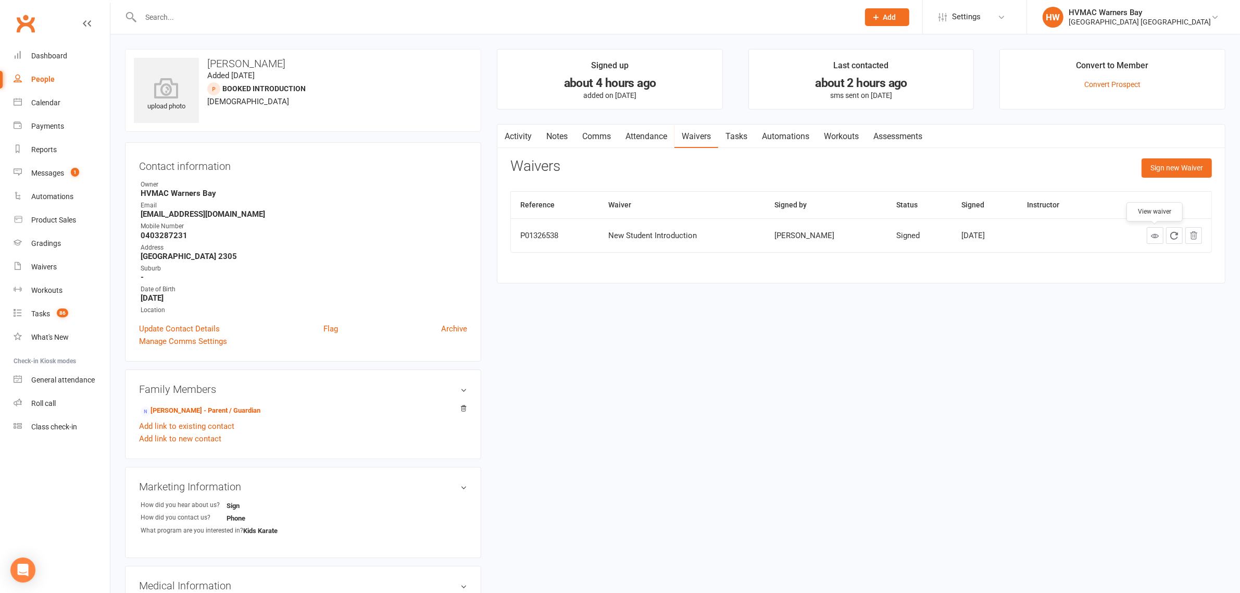
click at [1150, 240] on link at bounding box center [1155, 235] width 17 height 17
